Goal: Task Accomplishment & Management: Manage account settings

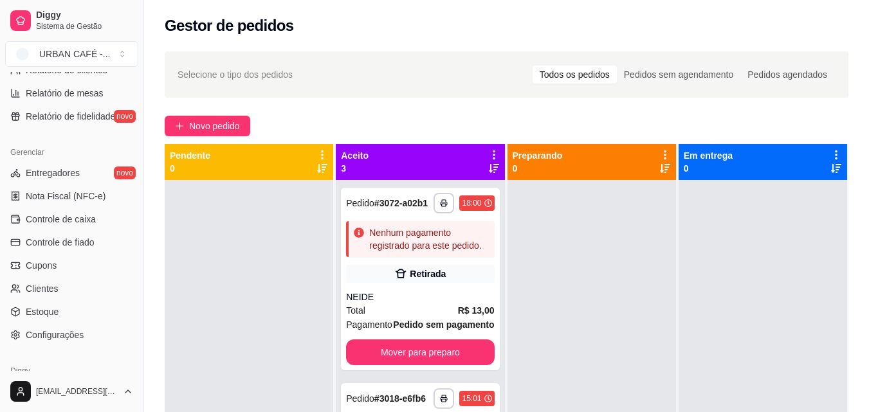
scroll to position [459, 0]
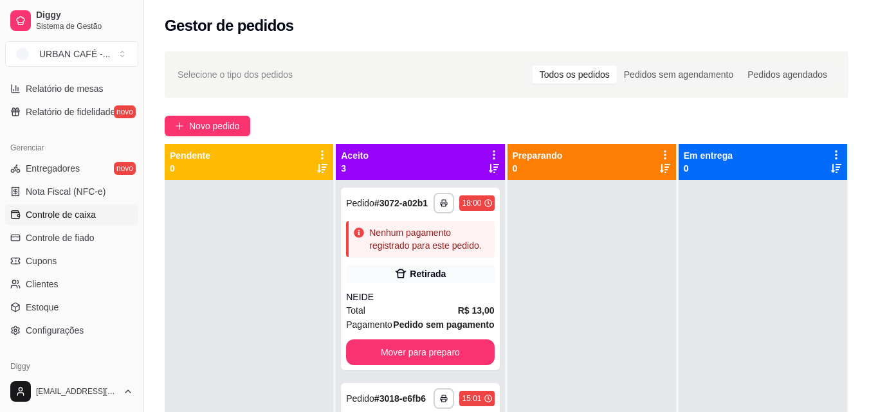
click at [95, 212] on link "Controle de caixa" at bounding box center [71, 215] width 133 height 21
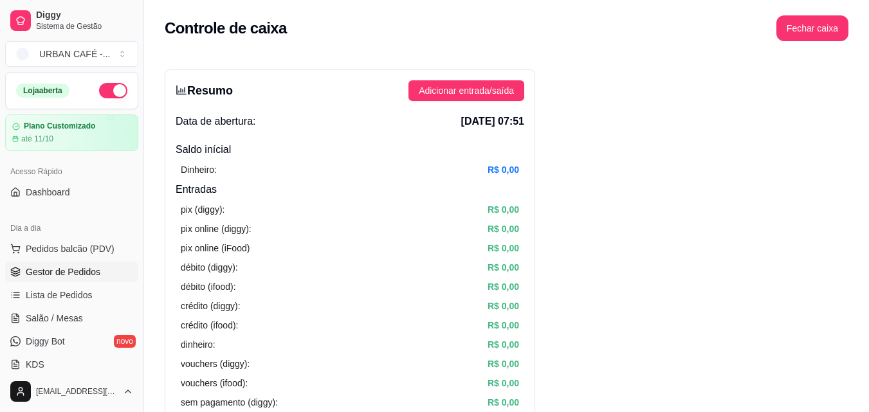
click at [80, 280] on link "Gestor de Pedidos" at bounding box center [71, 272] width 133 height 21
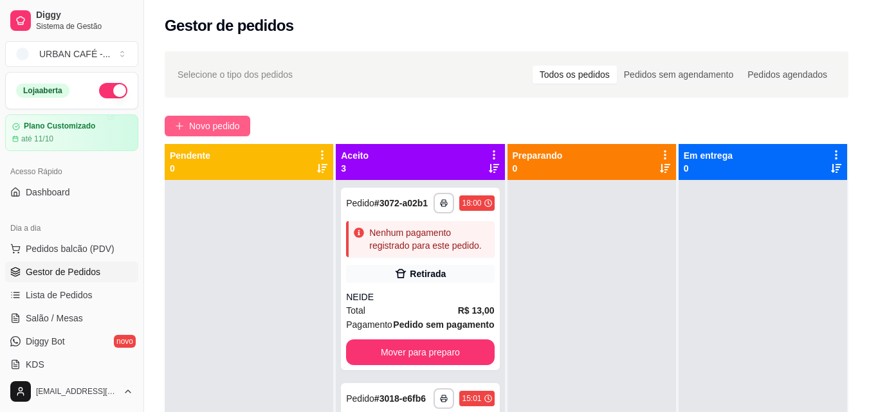
click at [227, 120] on span "Novo pedido" at bounding box center [214, 126] width 51 height 14
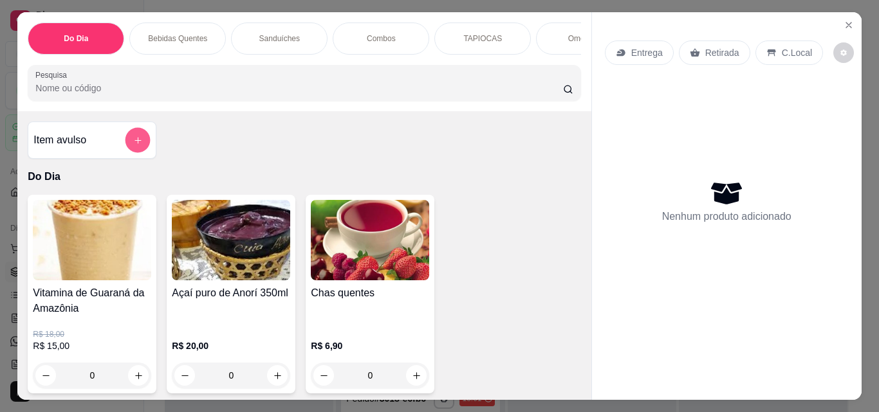
click at [133, 145] on icon "add-separate-item" at bounding box center [138, 141] width 10 height 10
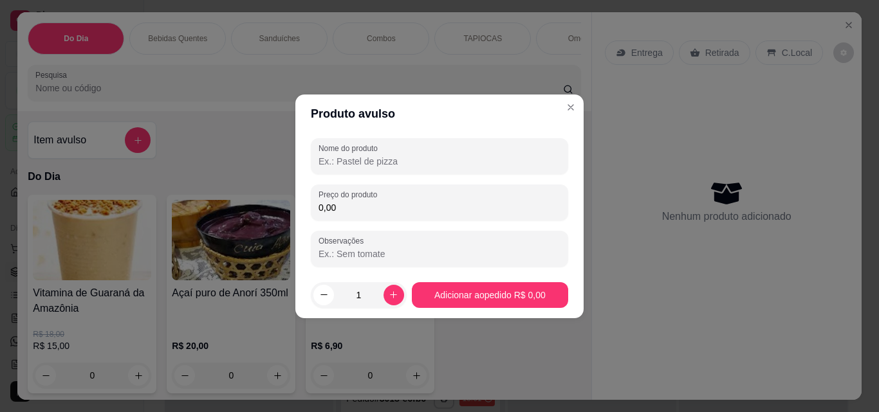
click at [484, 160] on input "Nome do produto" at bounding box center [439, 161] width 242 height 13
type input "n"
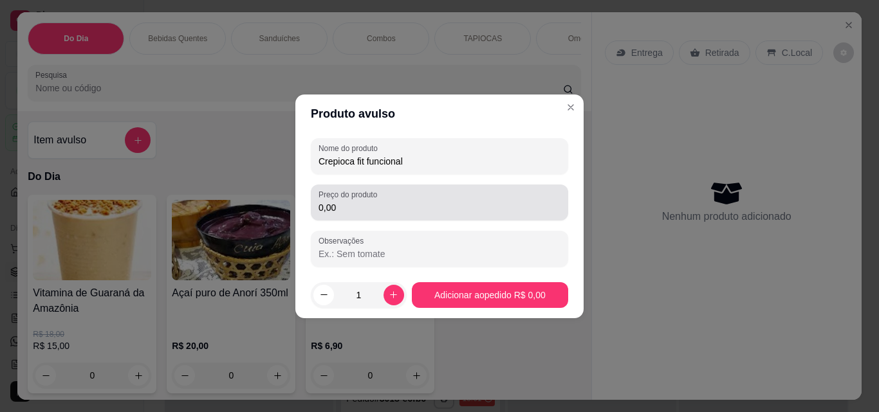
type input "Crepioca fit funcional"
click at [441, 215] on div "Preço do produto 0,00" at bounding box center [439, 203] width 257 height 36
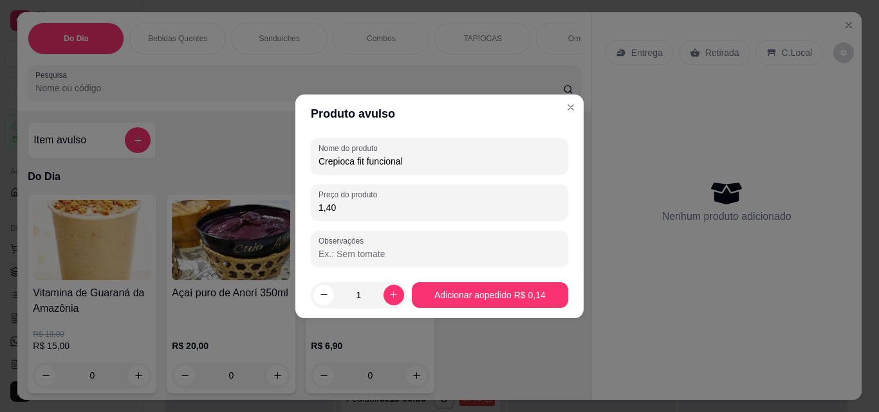
type input "14,00"
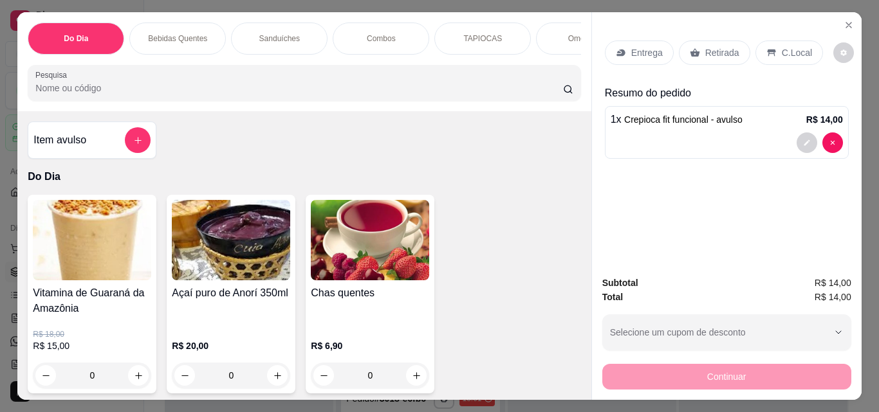
click at [725, 51] on p "Retirada" at bounding box center [722, 52] width 34 height 13
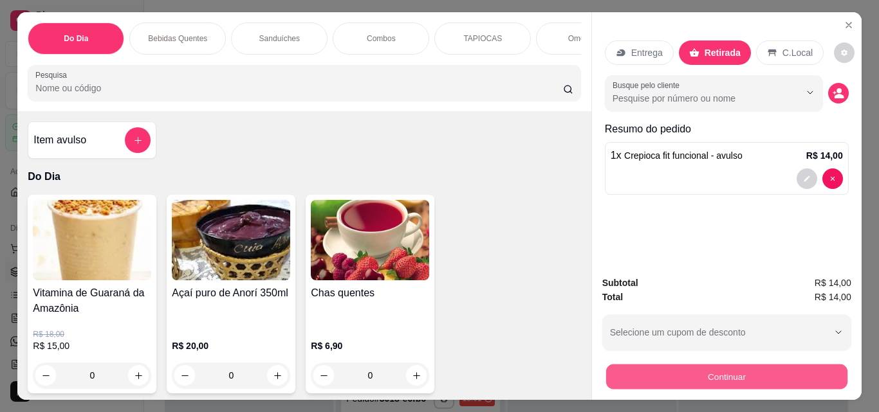
click at [774, 364] on button "Continuar" at bounding box center [725, 376] width 241 height 25
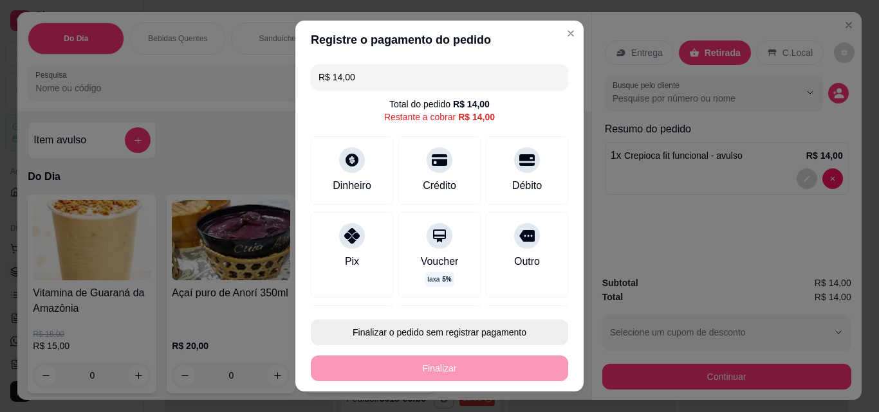
click at [509, 329] on button "Finalizar o pedido sem registrar pagamento" at bounding box center [439, 333] width 257 height 26
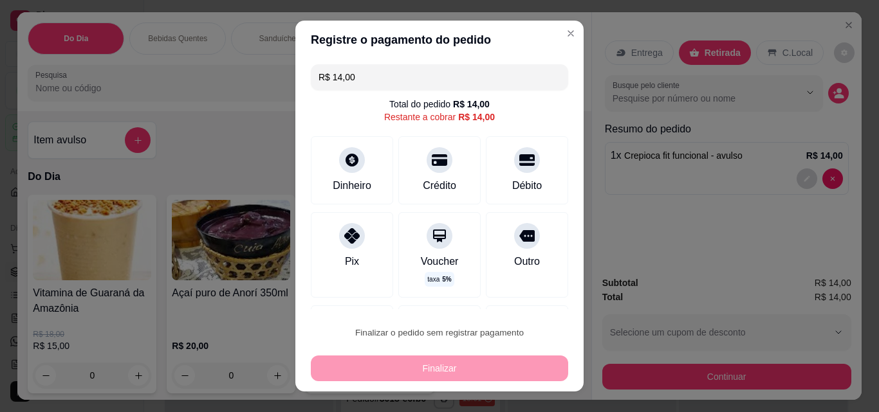
click at [515, 300] on button "Confirmar" at bounding box center [512, 295] width 46 height 19
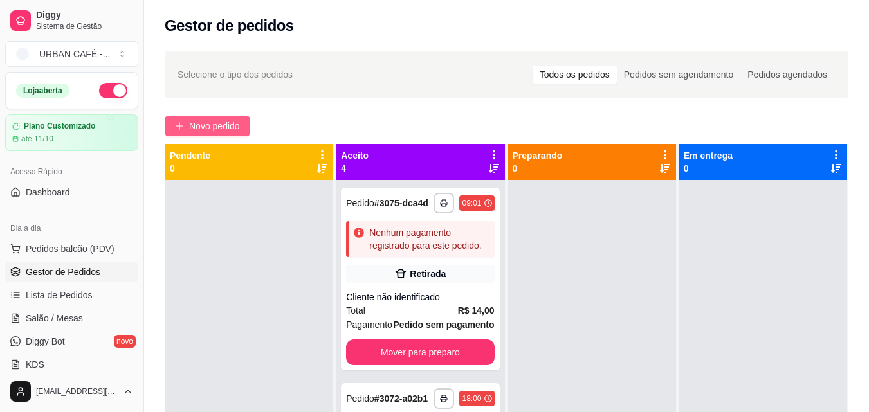
click at [224, 127] on span "Novo pedido" at bounding box center [214, 126] width 51 height 14
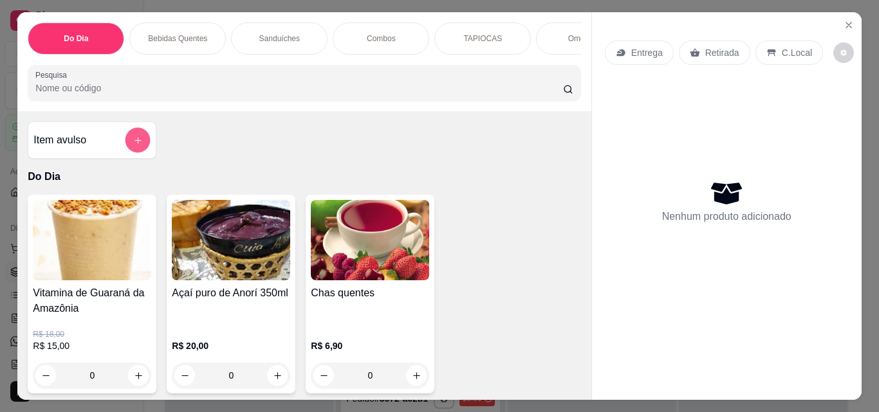
click at [129, 140] on button "add-separate-item" at bounding box center [137, 140] width 25 height 25
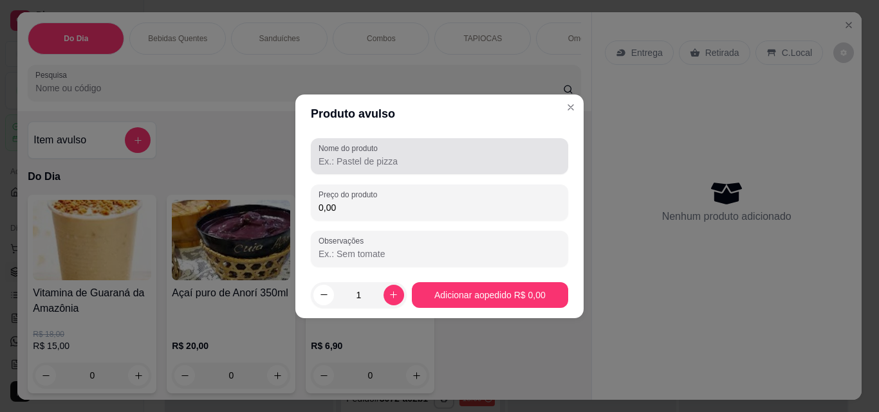
click at [346, 154] on div at bounding box center [439, 156] width 242 height 26
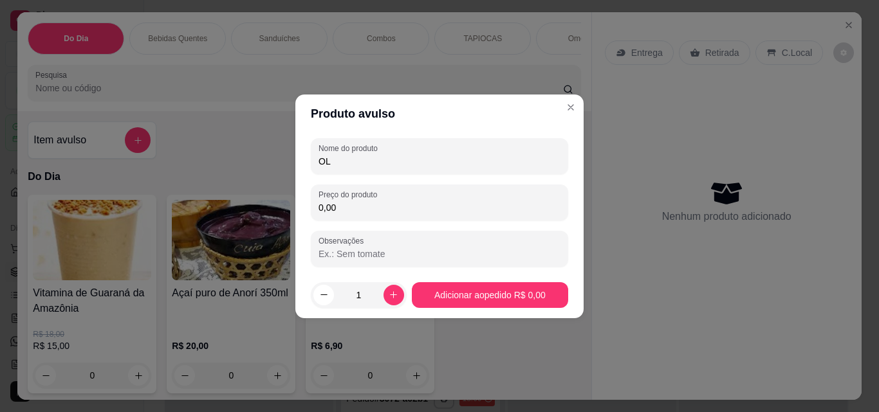
type input "O"
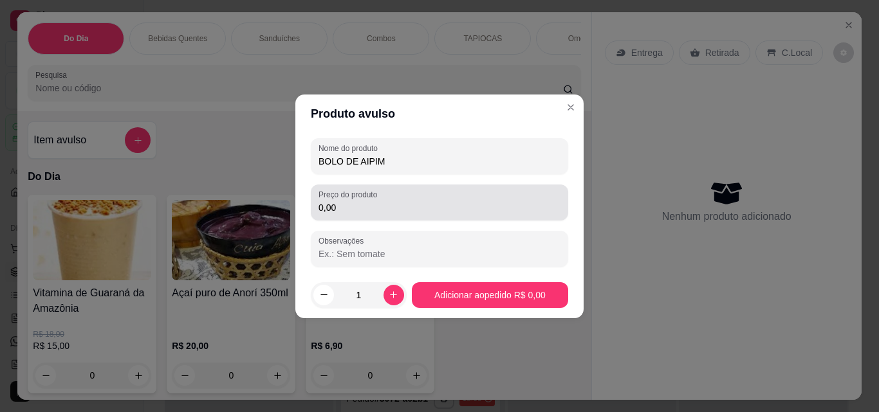
type input "BOLO DE AIPIM"
click at [371, 197] on label "Preço do produto" at bounding box center [349, 194] width 63 height 11
click at [371, 201] on input "0,00" at bounding box center [439, 207] width 242 height 13
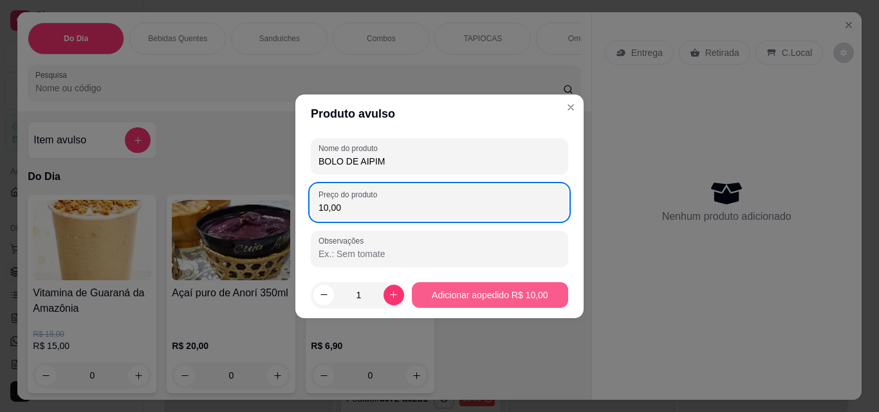
type input "10,00"
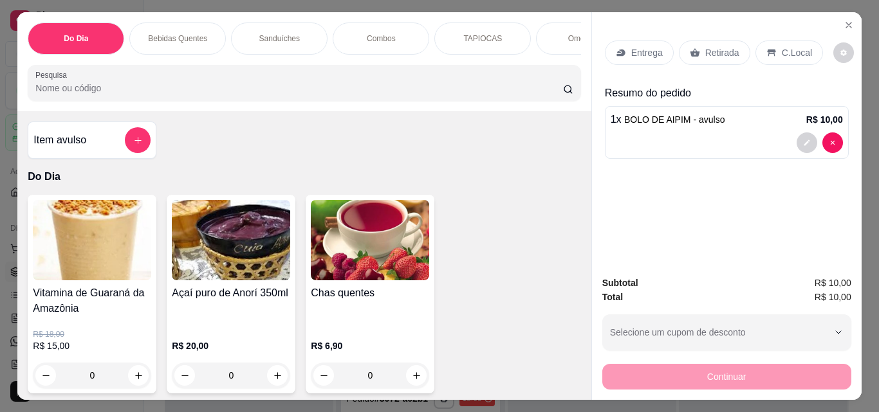
click at [717, 48] on p "Retirada" at bounding box center [722, 52] width 34 height 13
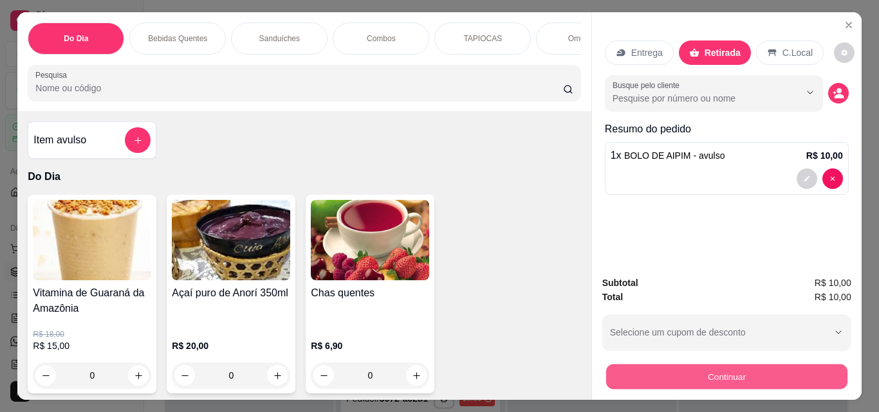
click at [783, 370] on button "Continuar" at bounding box center [725, 376] width 241 height 25
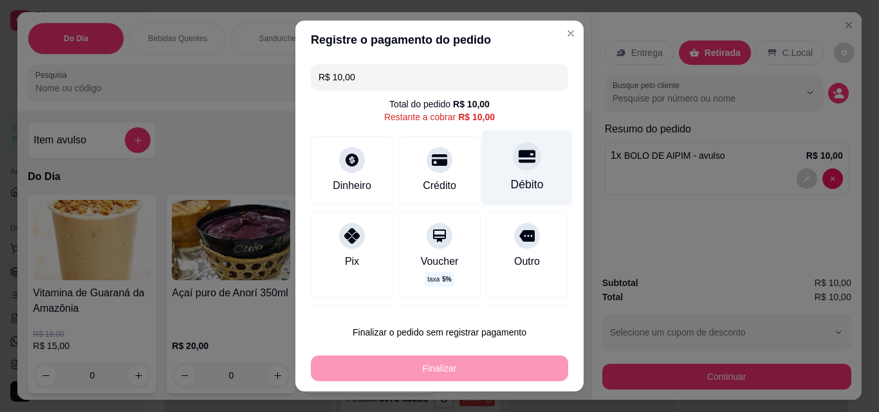
click at [514, 182] on div "Débito" at bounding box center [527, 184] width 33 height 17
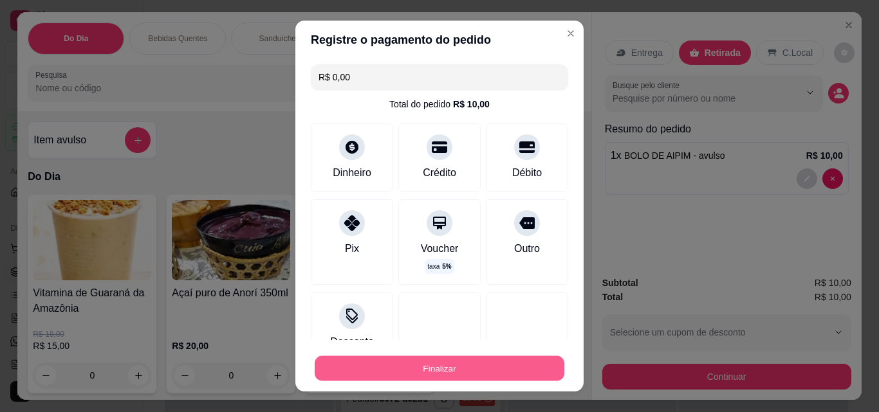
click at [414, 370] on button "Finalizar" at bounding box center [440, 368] width 250 height 25
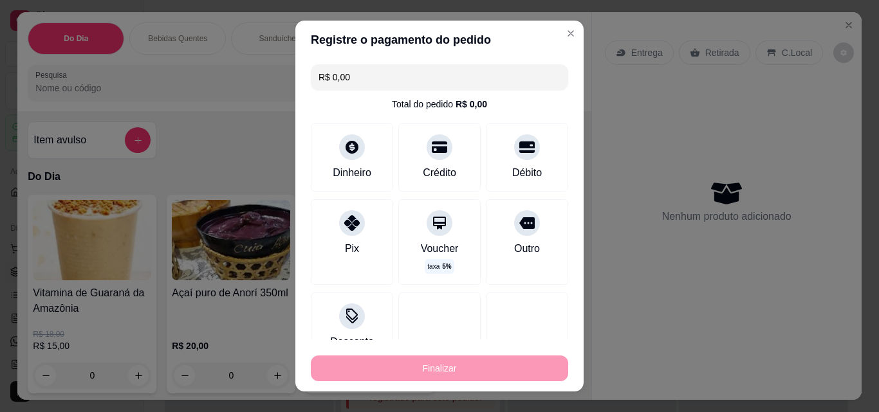
type input "-R$ 10,00"
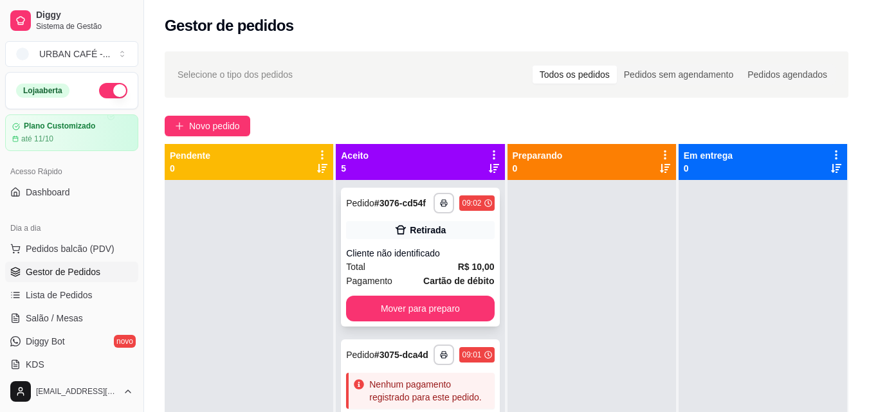
click at [439, 230] on div "**********" at bounding box center [420, 257] width 158 height 139
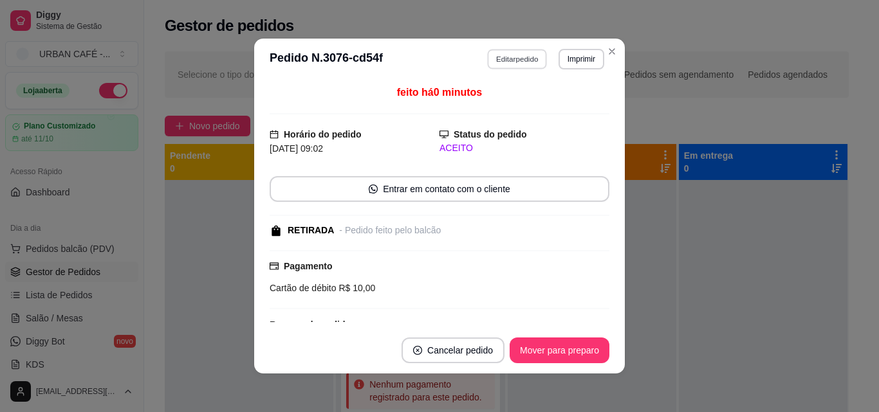
click at [536, 55] on button "Editar pedido" at bounding box center [518, 59] width 60 height 20
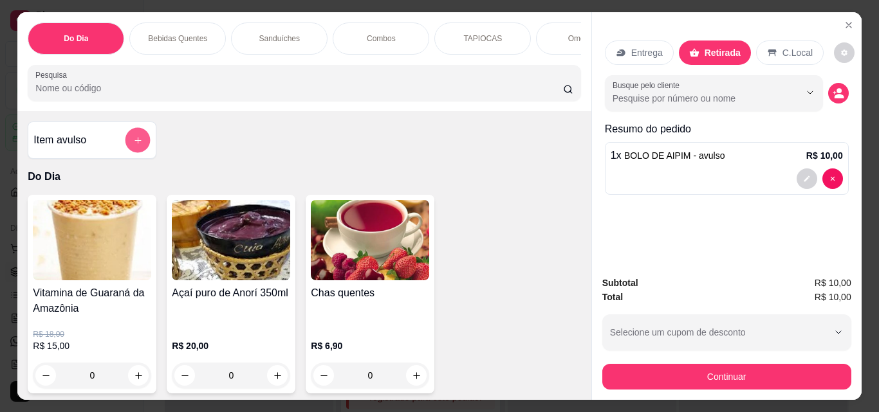
click at [134, 143] on icon "add-separate-item" at bounding box center [137, 140] width 6 height 6
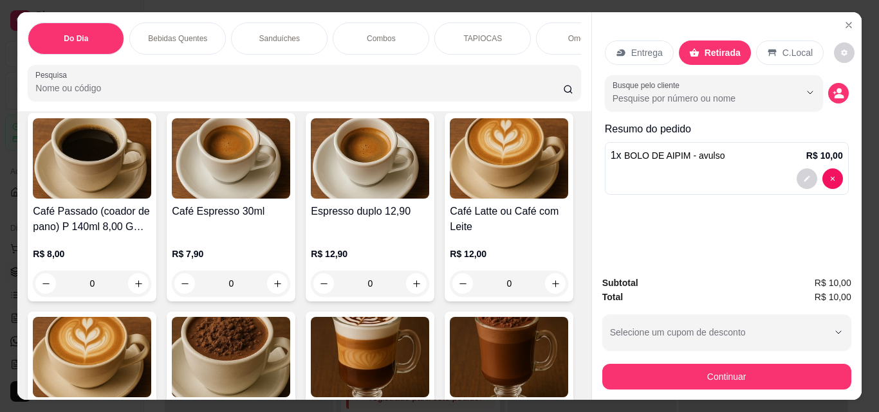
scroll to position [380, 0]
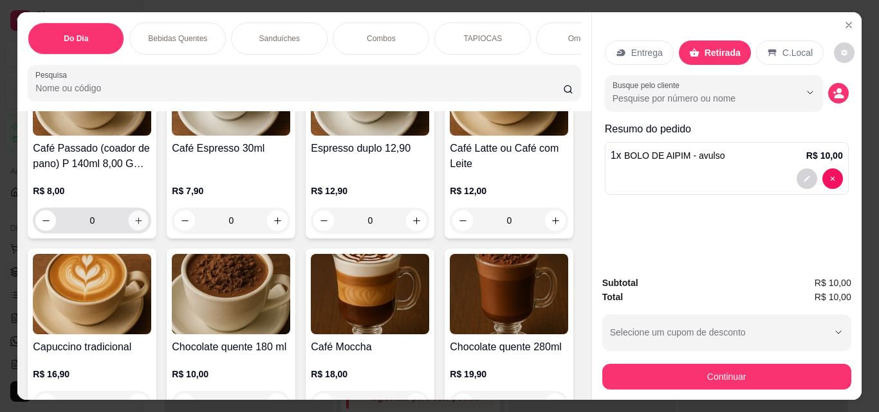
click at [134, 221] on icon "increase-product-quantity" at bounding box center [139, 221] width 10 height 10
type input "1"
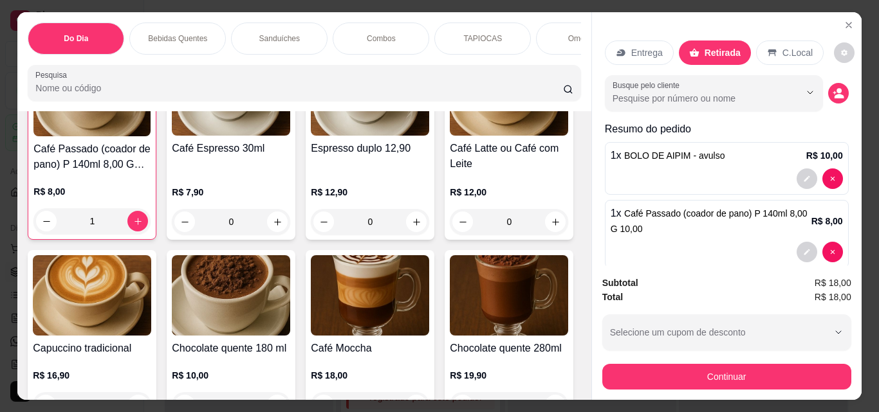
scroll to position [380, 0]
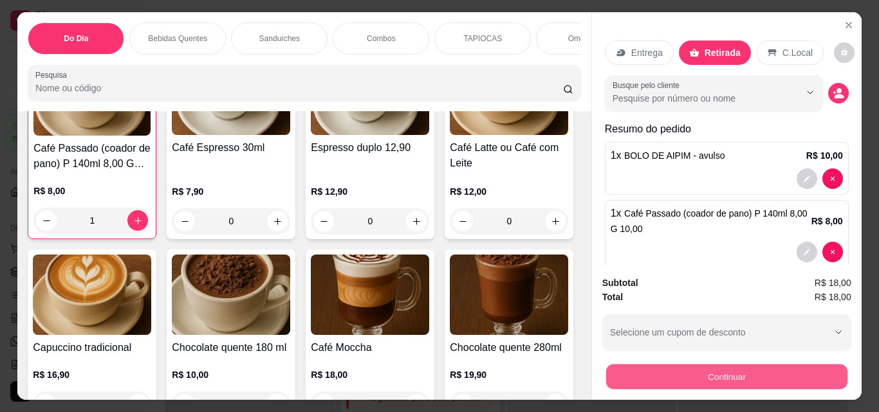
click at [742, 375] on button "Continuar" at bounding box center [725, 376] width 241 height 25
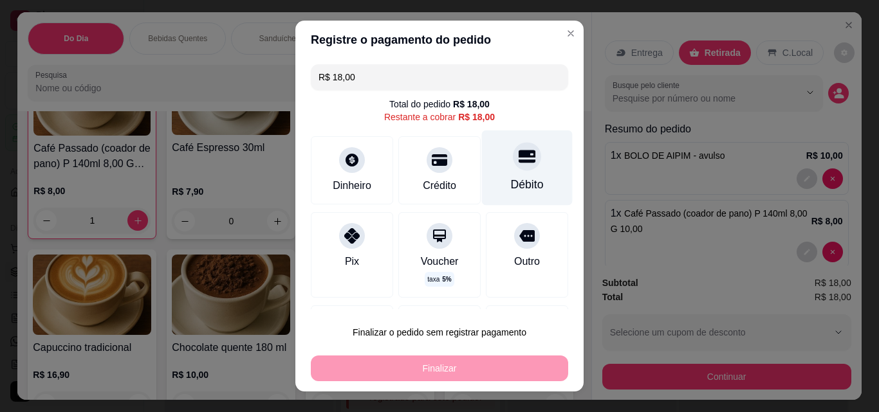
click at [525, 178] on div "Débito" at bounding box center [527, 168] width 91 height 75
type input "R$ 0,00"
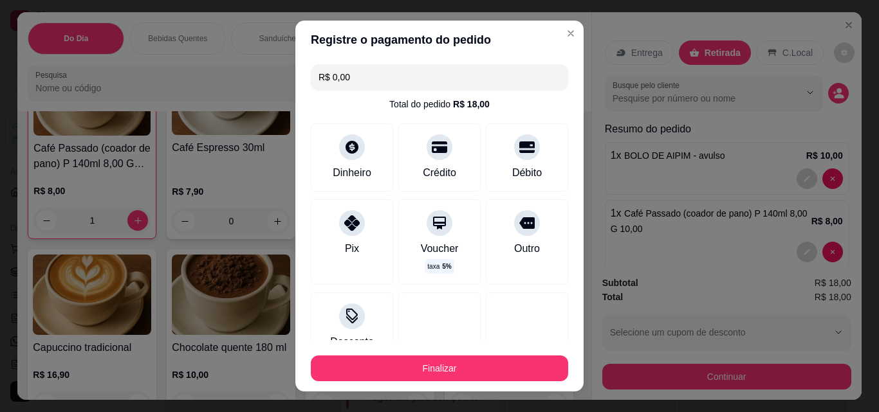
click at [482, 351] on div "Finalizar" at bounding box center [439, 366] width 257 height 31
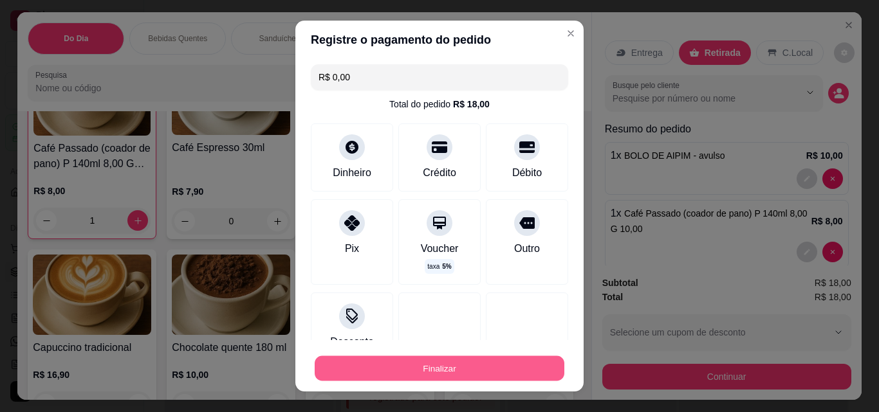
click at [482, 356] on button "Finalizar" at bounding box center [440, 368] width 250 height 25
click at [477, 363] on button "Finalizar" at bounding box center [440, 368] width 250 height 25
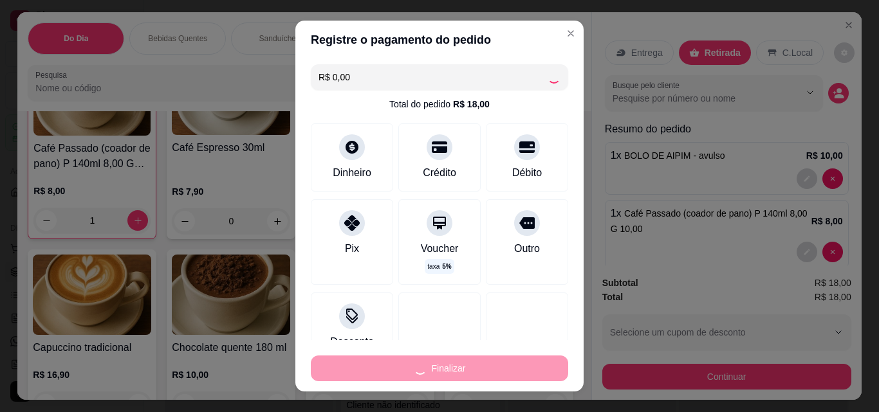
type input "0"
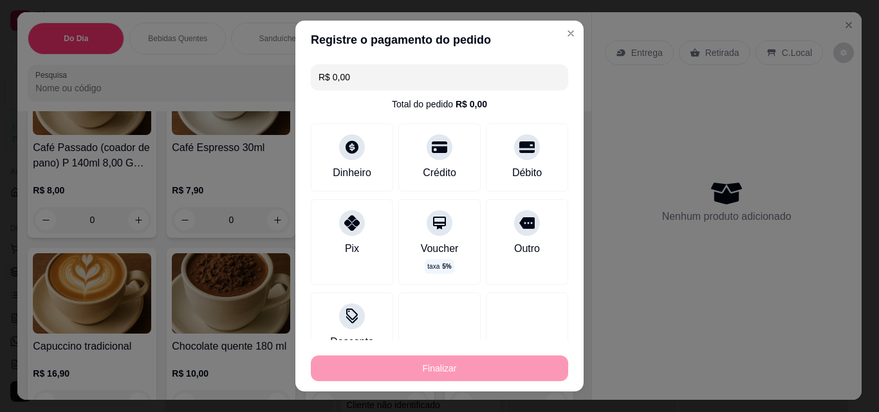
type input "-R$ 18,00"
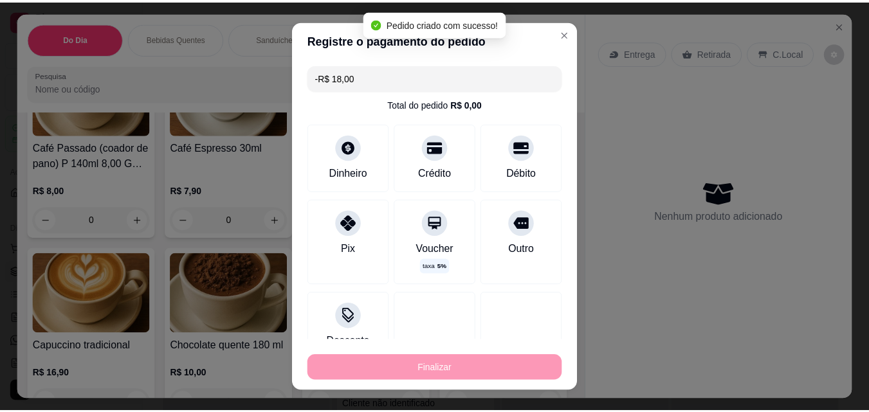
scroll to position [380, 0]
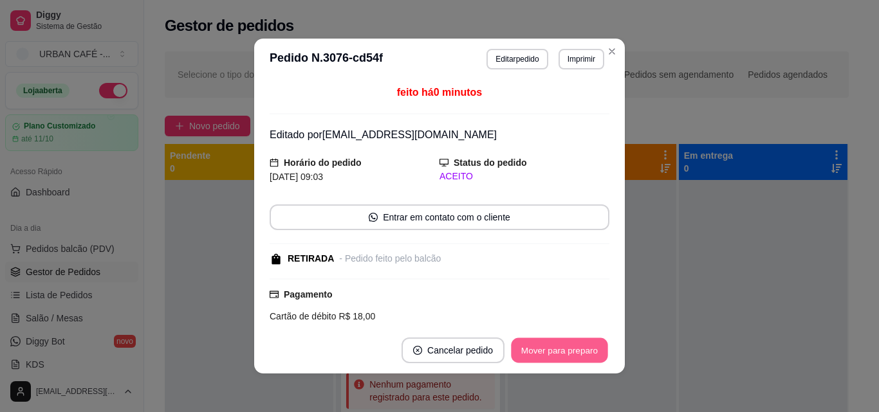
click at [583, 357] on button "Mover para preparo" at bounding box center [559, 350] width 96 height 25
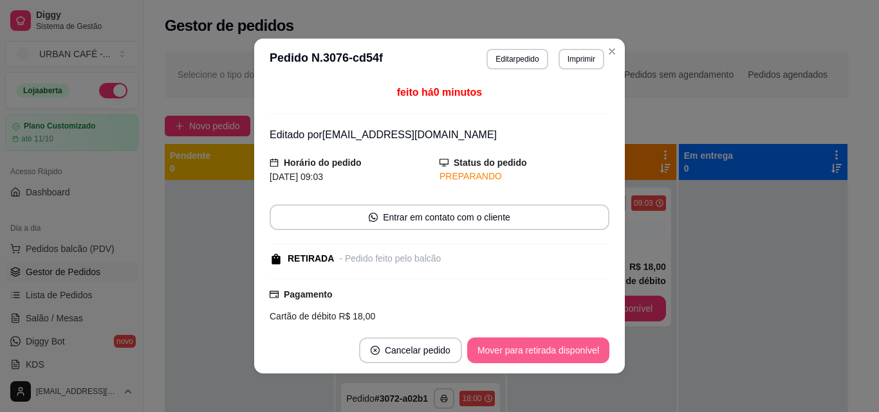
click at [583, 356] on button "Mover para retirada disponível" at bounding box center [538, 351] width 142 height 26
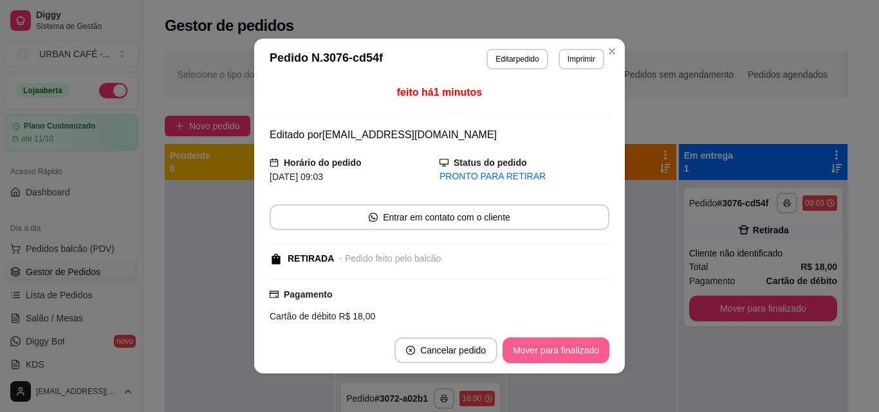
click at [583, 356] on button "Mover para finalizado" at bounding box center [555, 351] width 107 height 26
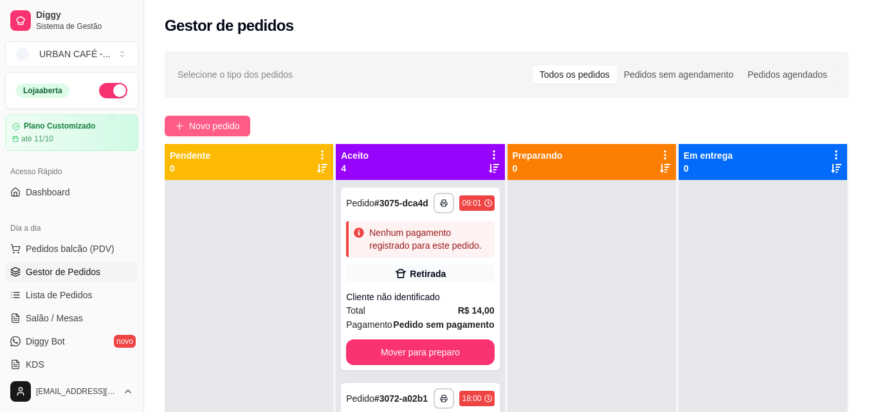
click at [219, 133] on button "Novo pedido" at bounding box center [208, 126] width 86 height 21
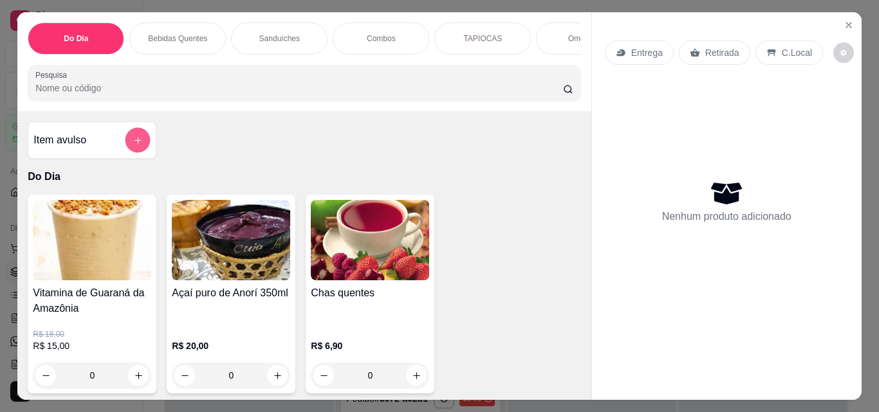
click at [140, 149] on button "add-separate-item" at bounding box center [137, 140] width 25 height 25
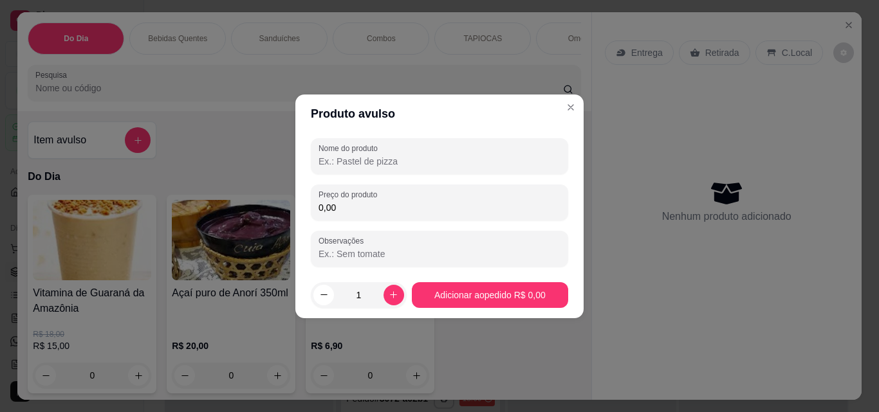
click at [337, 163] on input "Nome do produto" at bounding box center [439, 161] width 242 height 13
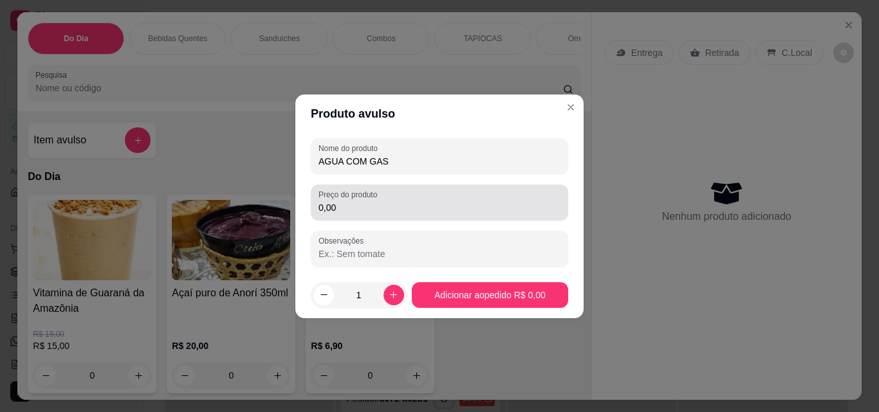
type input "AGUA COM GAS"
click at [369, 192] on label "Preço do produto" at bounding box center [349, 194] width 63 height 11
click at [369, 201] on input "0,00" at bounding box center [439, 207] width 242 height 13
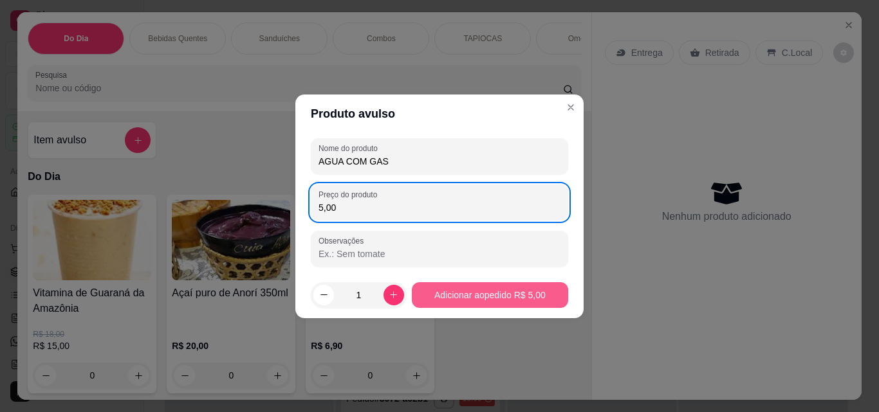
type input "5,00"
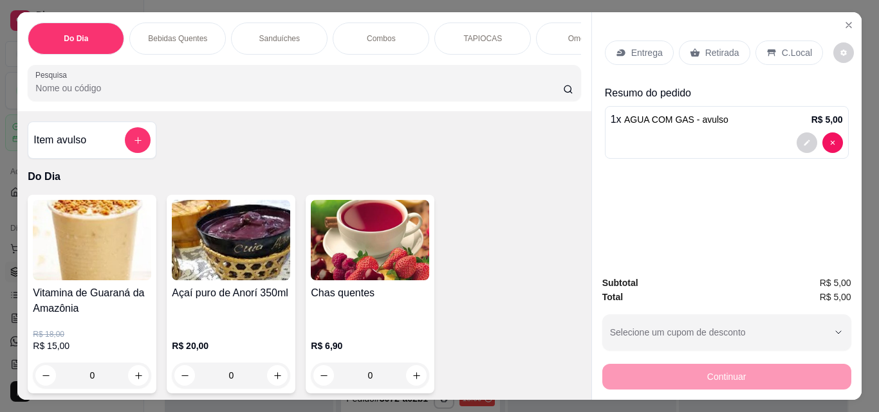
click at [712, 52] on p "Retirada" at bounding box center [722, 52] width 34 height 13
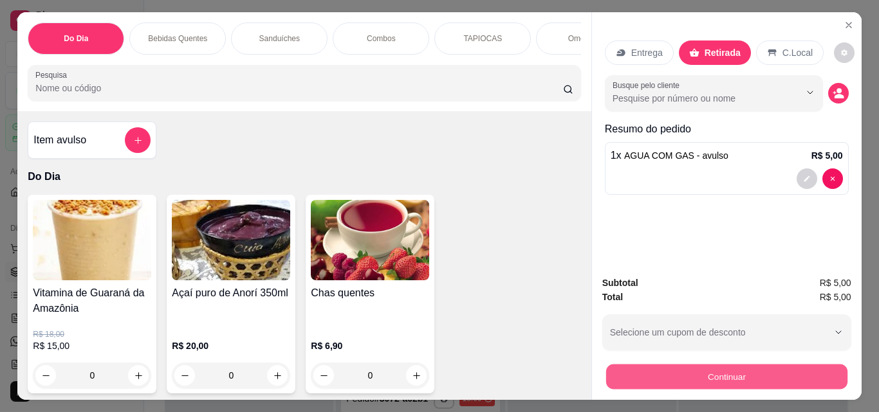
click at [731, 372] on button "Continuar" at bounding box center [725, 376] width 241 height 25
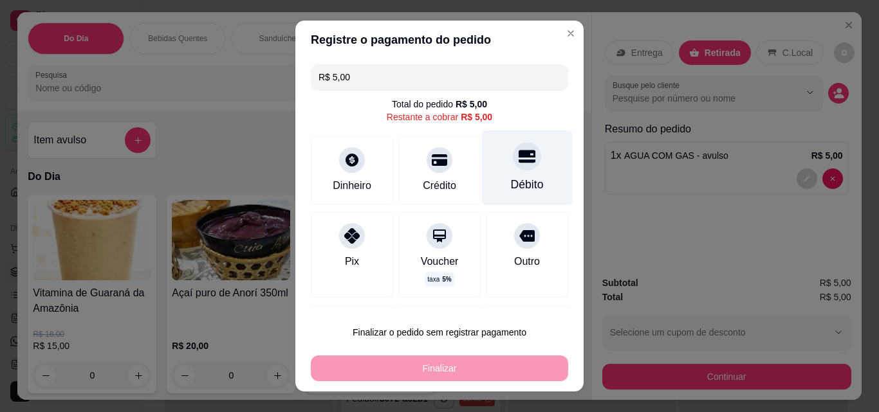
click at [513, 157] on div at bounding box center [527, 156] width 28 height 28
type input "R$ 0,00"
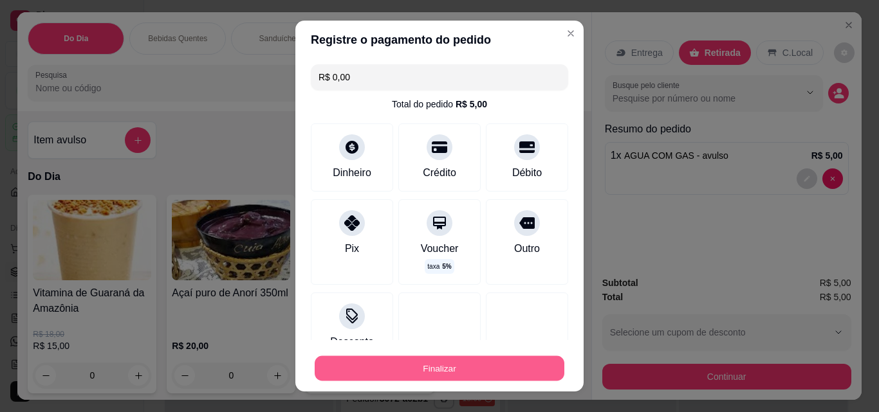
click at [465, 368] on button "Finalizar" at bounding box center [440, 368] width 250 height 25
